Goal: Obtain resource: Download file/media

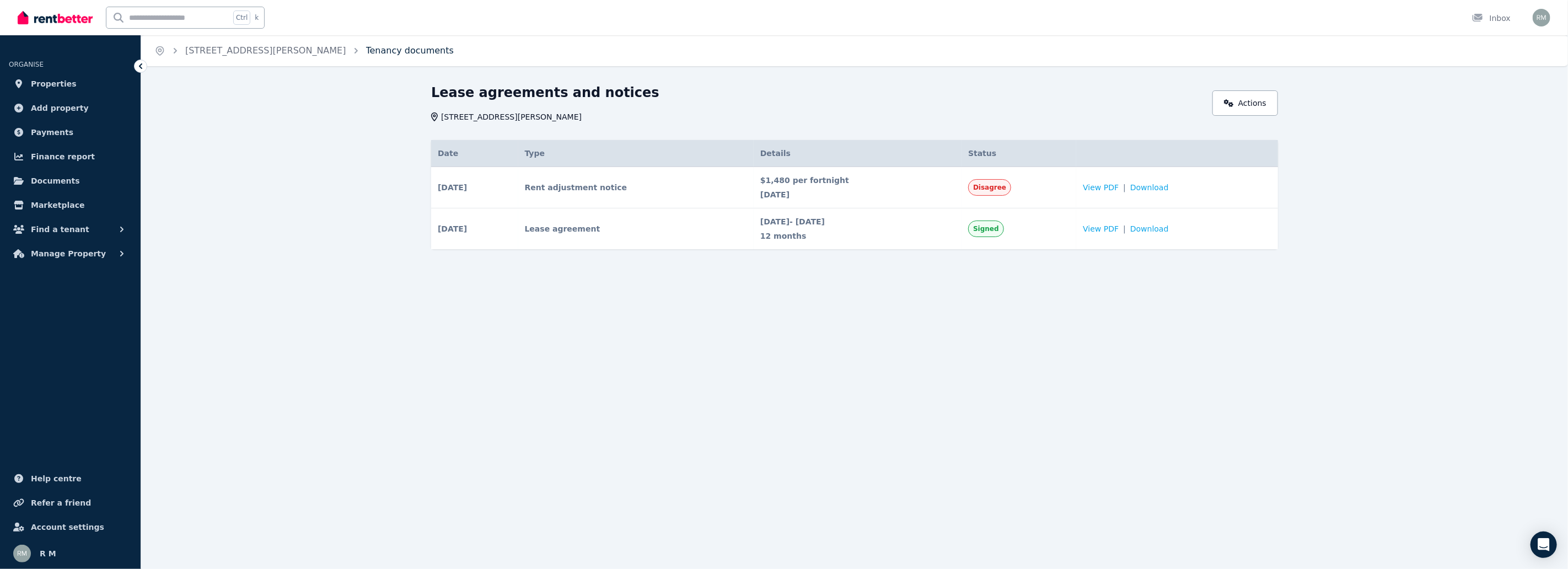
click at [366, 53] on link "Tenancy documents" at bounding box center [410, 50] width 88 height 10
click at [245, 41] on ol "Home [STREET_ADDRESS][PERSON_NAME] documents" at bounding box center [304, 51] width 326 height 31
click at [245, 53] on link "[STREET_ADDRESS][PERSON_NAME]" at bounding box center [265, 50] width 161 height 10
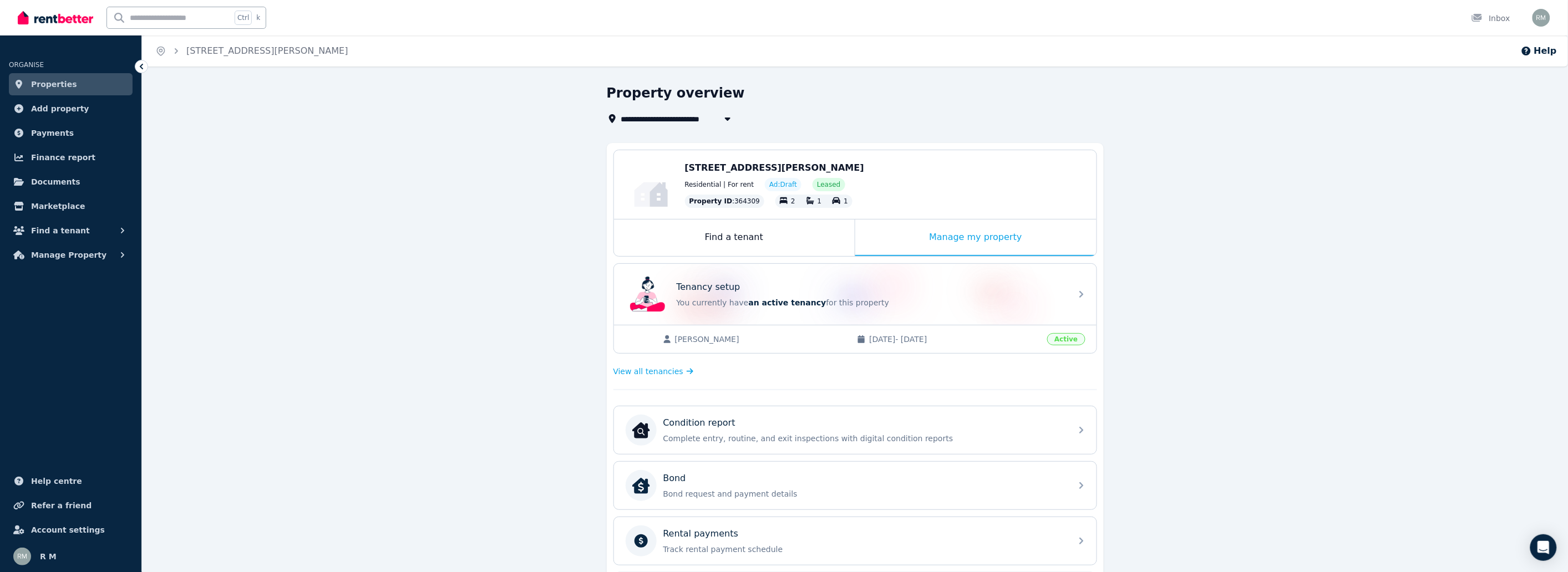
click at [1054, 335] on span "Active" at bounding box center [1066, 339] width 38 height 12
click at [1067, 290] on div "Tenancy setup You currently have an active tenancy for this property" at bounding box center [855, 294] width 482 height 61
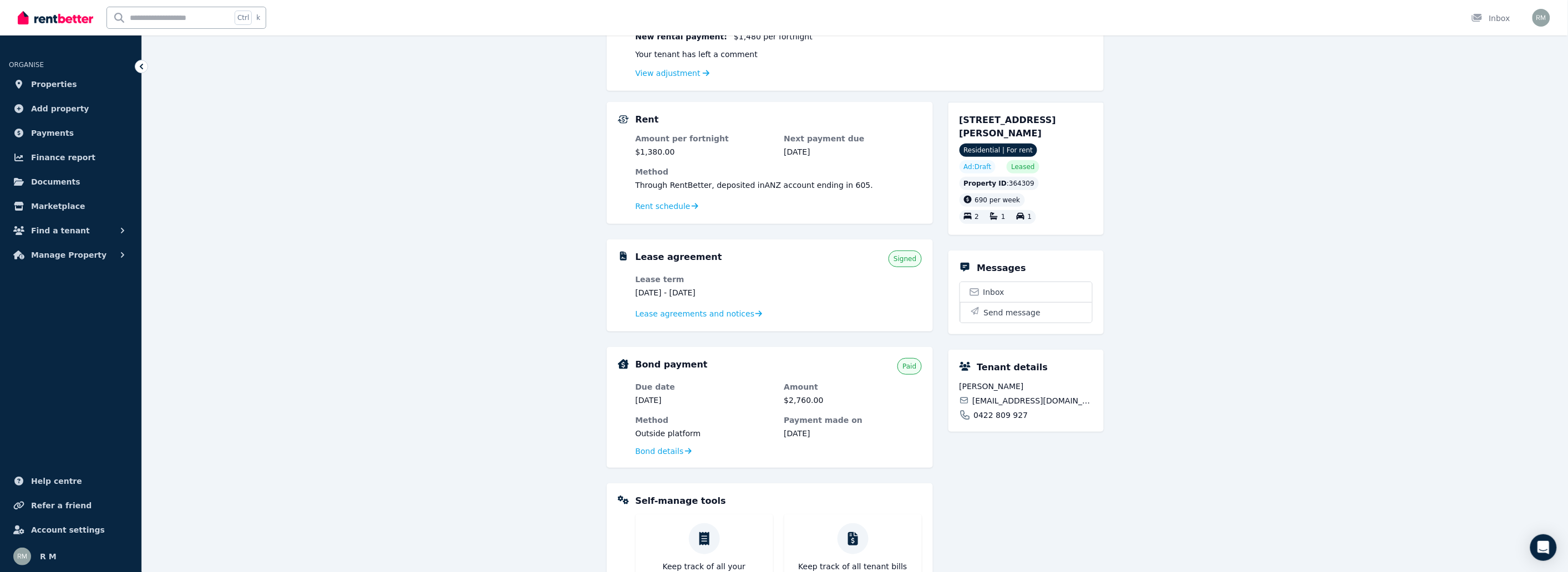
scroll to position [205, 0]
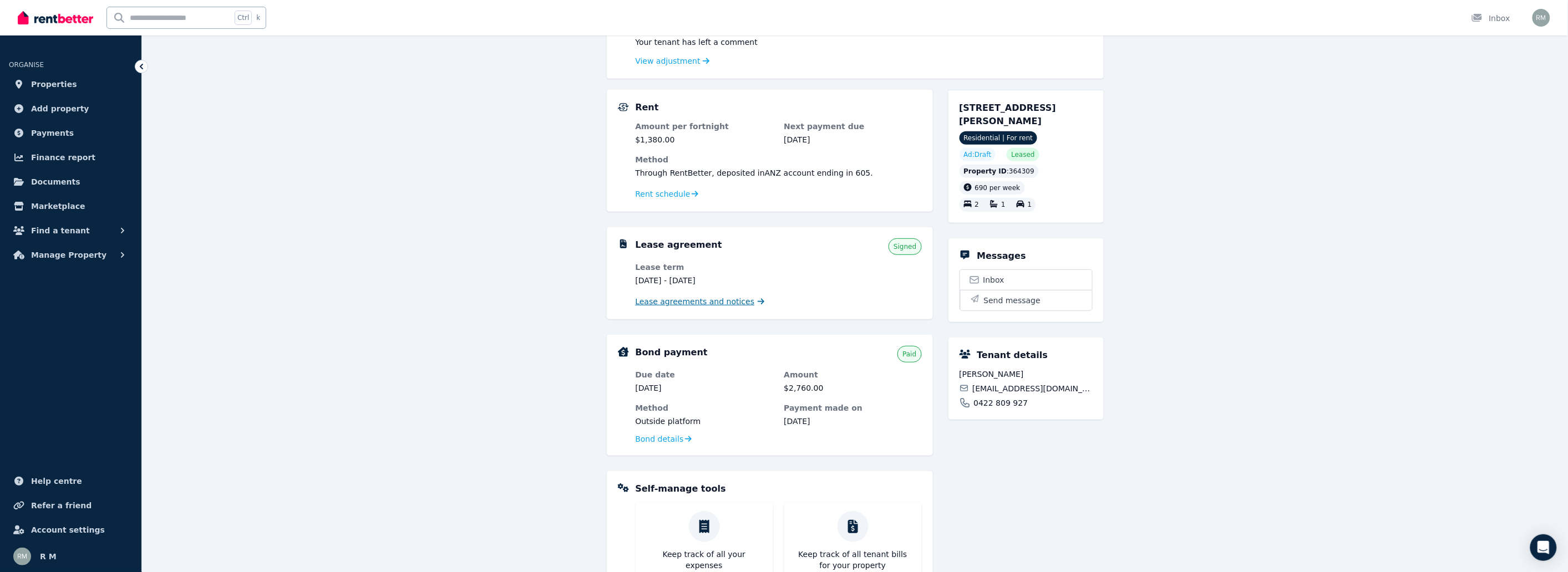
click at [689, 306] on span "Lease agreements and notices" at bounding box center [695, 302] width 119 height 11
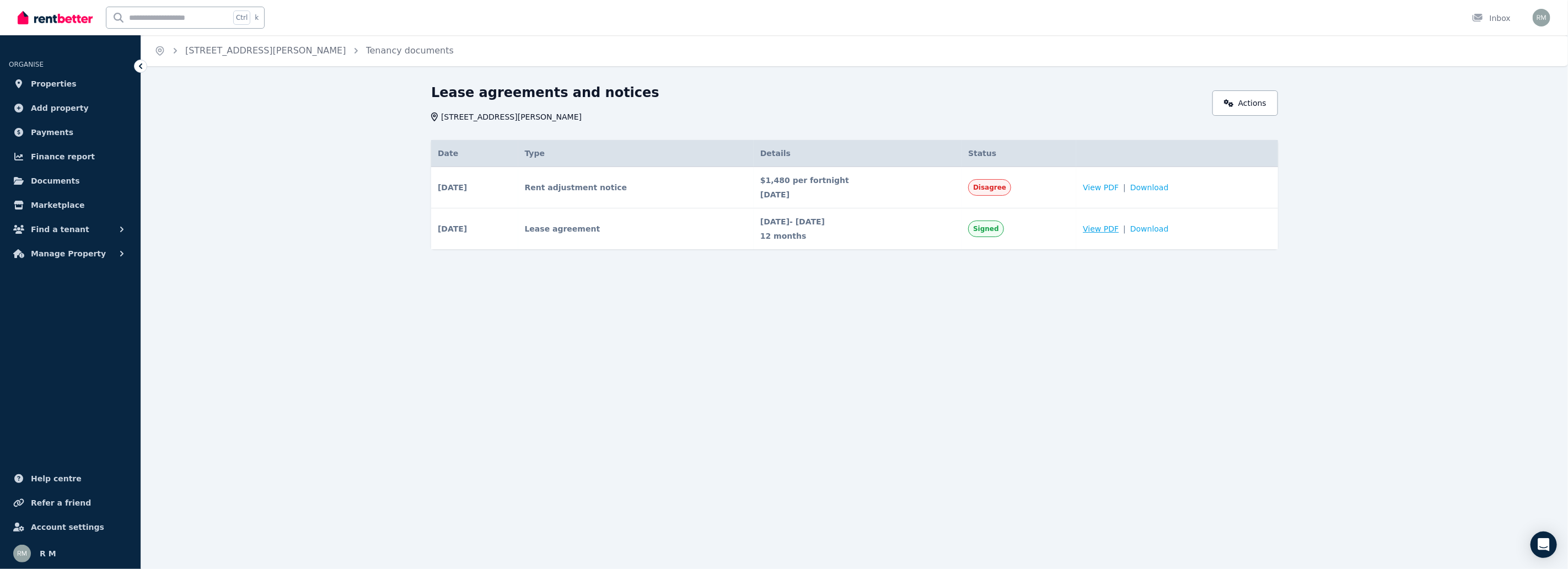
click at [1115, 223] on span "View PDF" at bounding box center [1101, 229] width 36 height 11
click at [1113, 230] on span "View PDF" at bounding box center [1101, 229] width 36 height 11
